Goal: Information Seeking & Learning: Learn about a topic

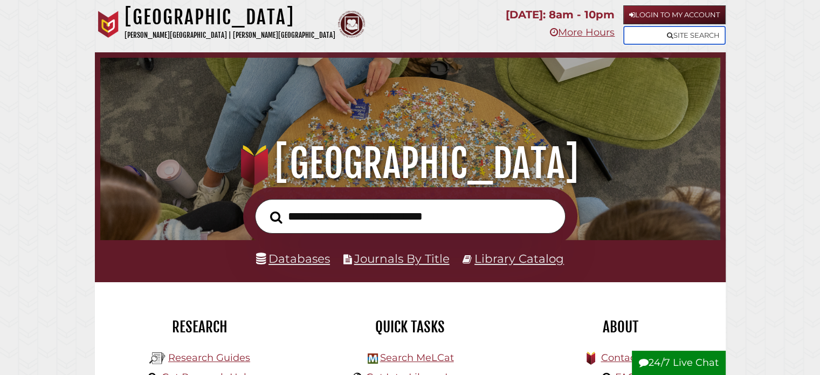
click at [683, 36] on link "Site Search" at bounding box center [675, 35] width 102 height 19
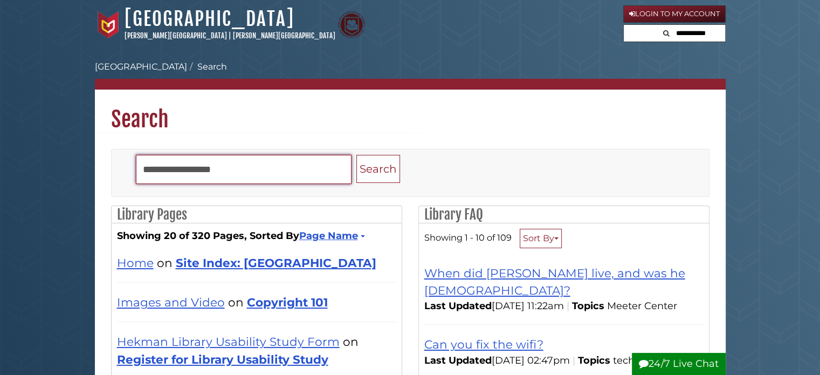
click at [321, 168] on input "Search" at bounding box center [244, 169] width 216 height 29
type input "*********"
click at [357, 155] on button "Search" at bounding box center [379, 169] width 44 height 29
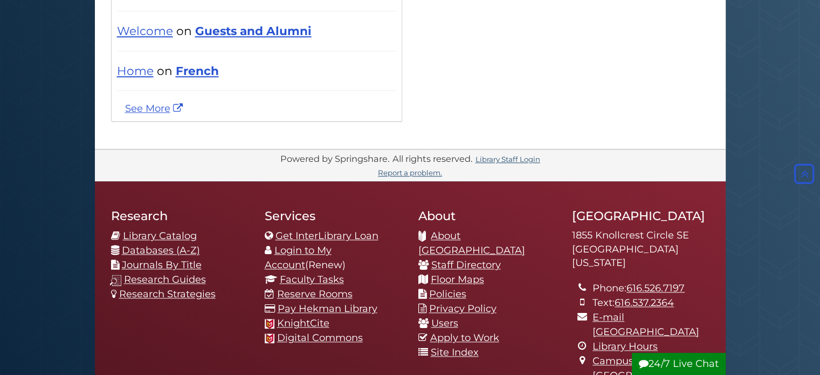
scroll to position [1207, 0]
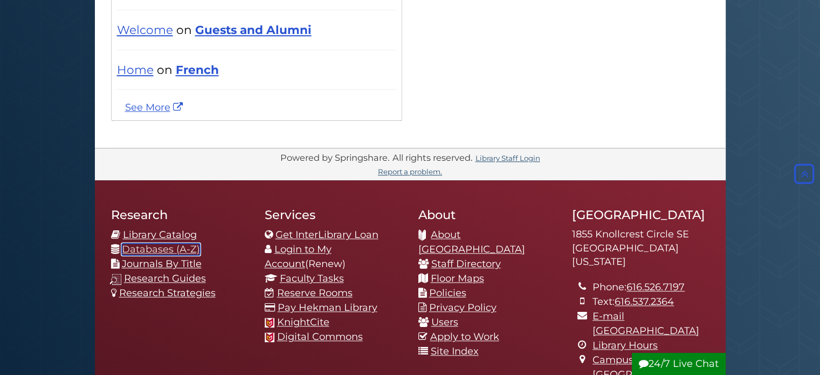
click at [182, 243] on link "Databases (A-Z)" at bounding box center [161, 249] width 78 height 12
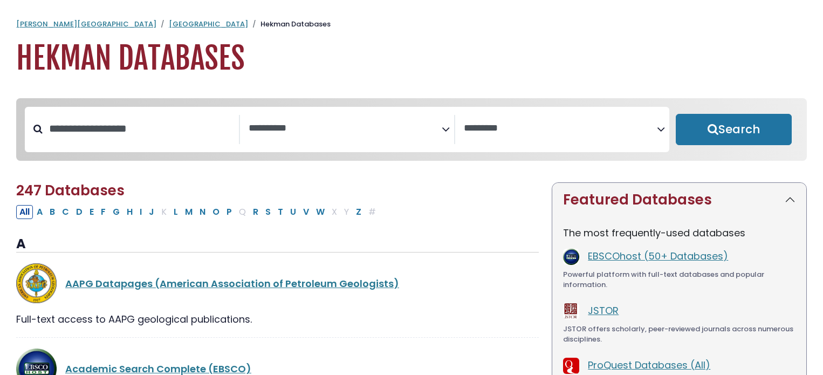
select select "Database Subject Filter"
select select "Database Vendors Filter"
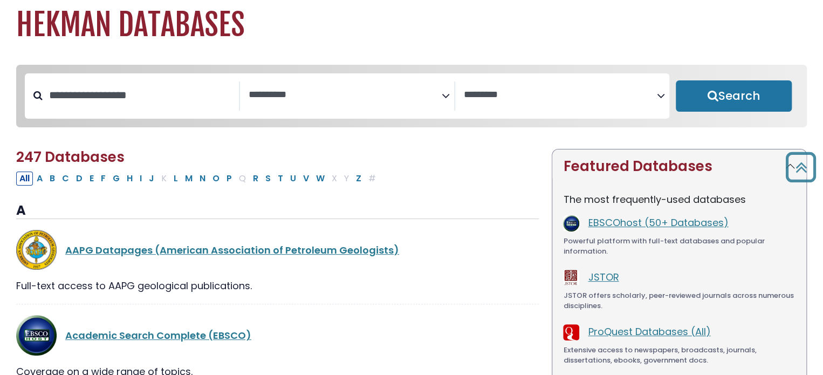
scroll to position [29, 0]
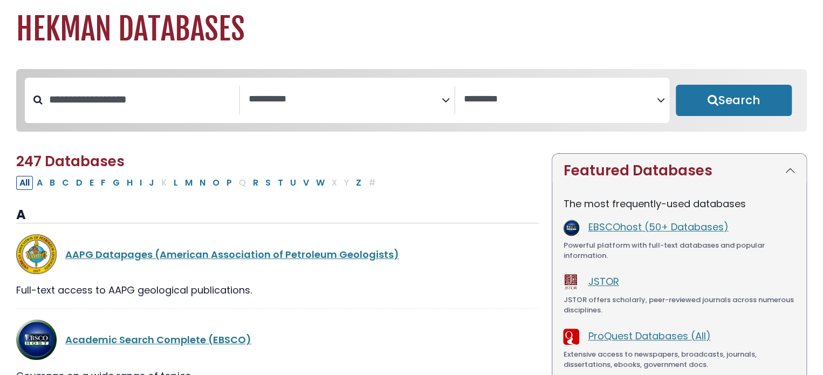
click at [309, 91] on span "Search filters" at bounding box center [345, 97] width 193 height 13
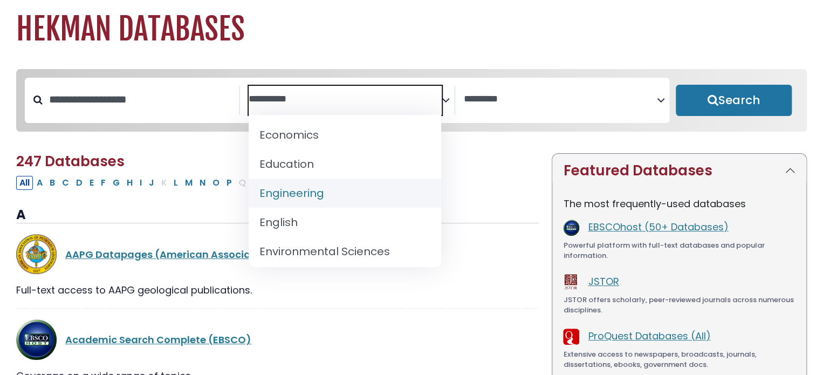
scroll to position [353, 0]
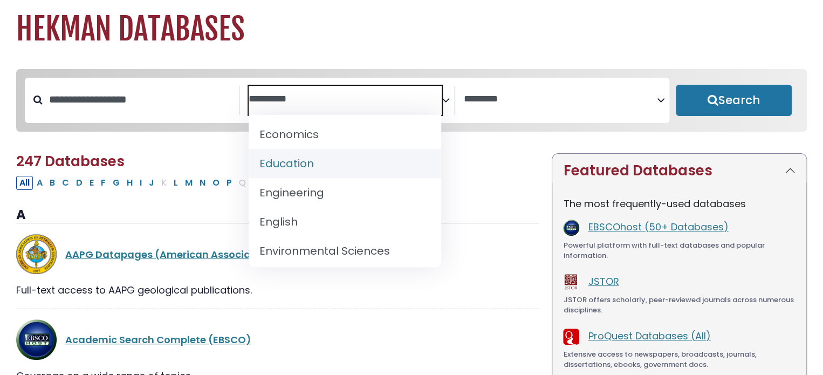
select select "*****"
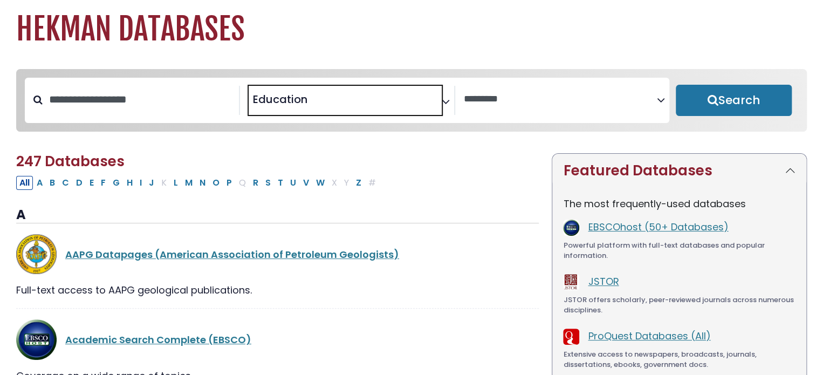
scroll to position [175, 0]
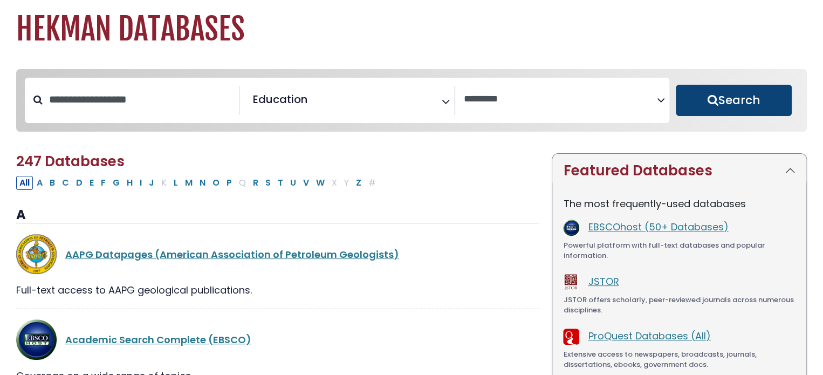
click at [705, 88] on button "Search" at bounding box center [734, 100] width 116 height 31
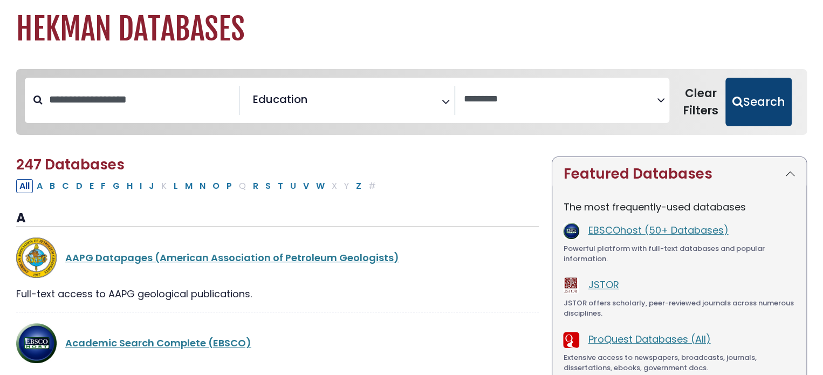
select select "Database Vendors Filter"
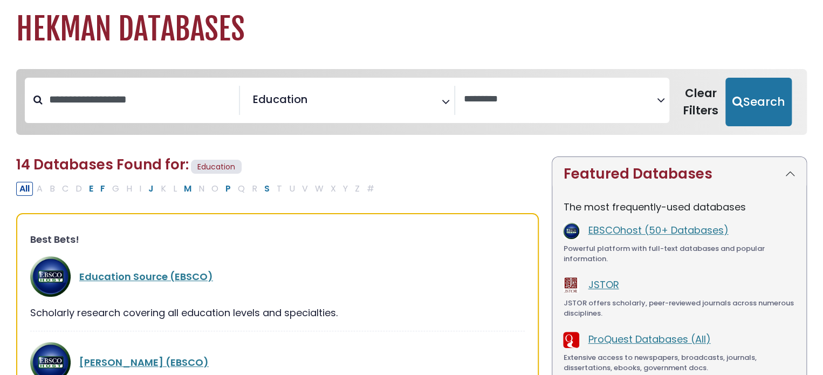
scroll to position [94, 0]
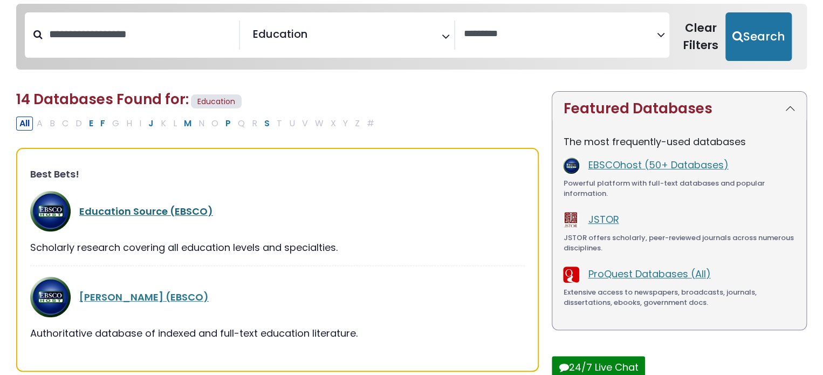
click at [193, 206] on link "Education Source (EBSCO)" at bounding box center [146, 210] width 134 height 13
click at [181, 209] on link "Education Source (EBSCO)" at bounding box center [146, 210] width 134 height 13
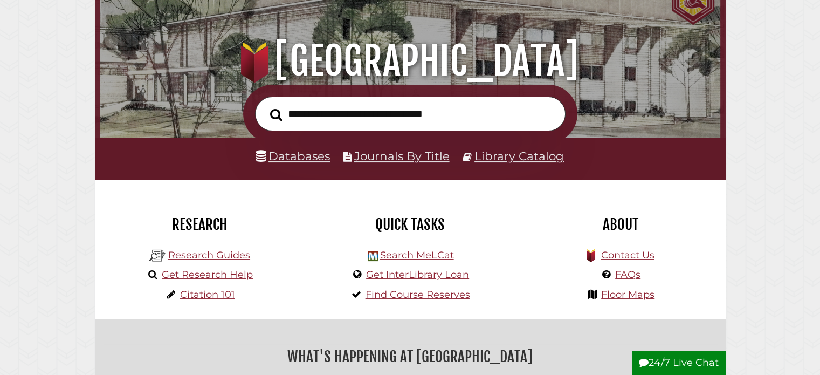
scroll to position [103, 0]
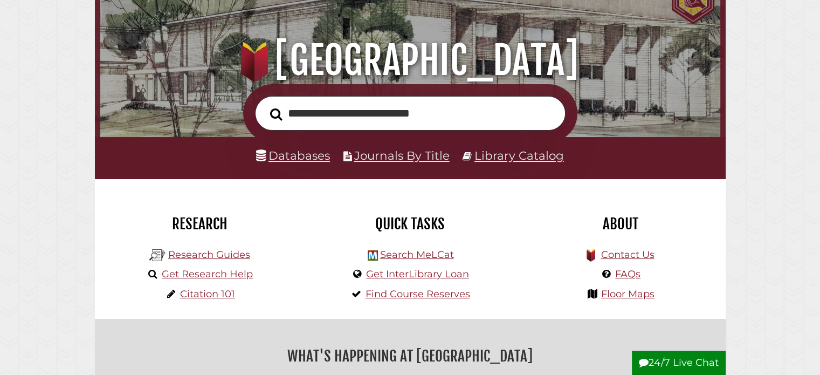
type input "**********"
click at [265, 105] on button "Search" at bounding box center [276, 114] width 23 height 19
